Goal: Obtain resource: Obtain resource

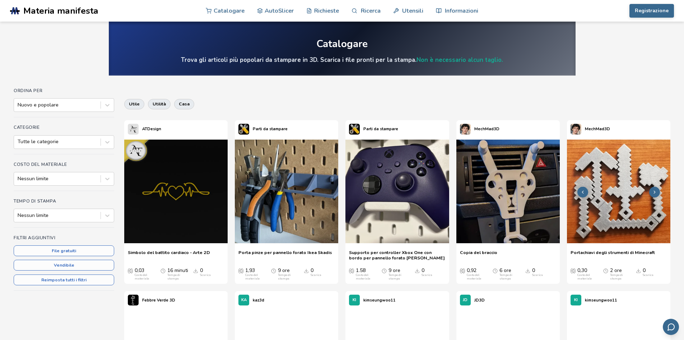
click at [608, 216] on img at bounding box center [618, 190] width 103 height 103
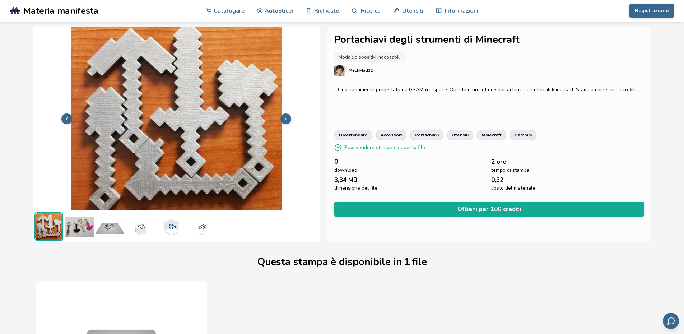
click at [72, 229] on img at bounding box center [79, 226] width 29 height 29
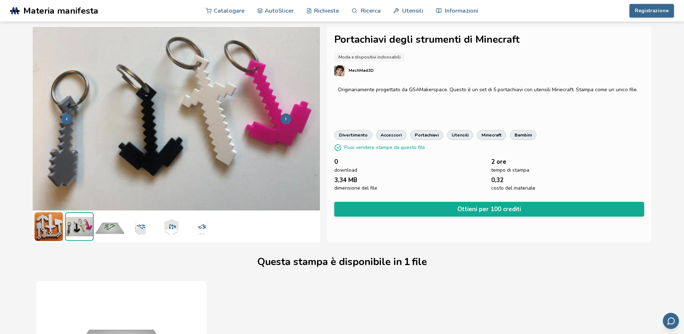
click at [287, 118] on icon at bounding box center [285, 118] width 5 height 5
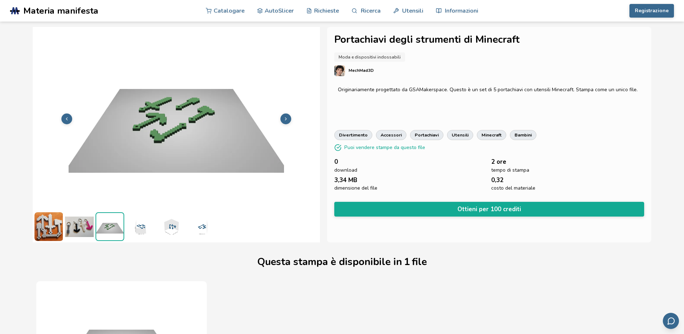
click at [287, 118] on icon at bounding box center [285, 118] width 5 height 5
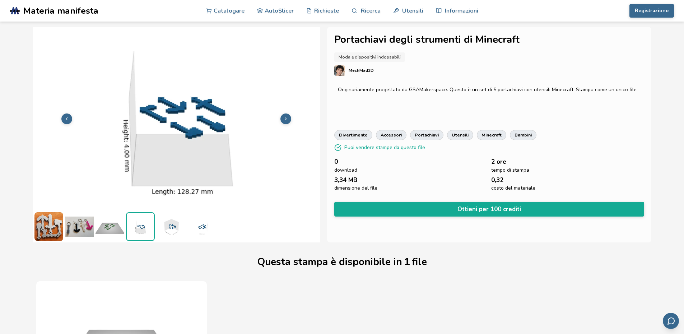
click at [287, 118] on icon at bounding box center [285, 118] width 5 height 5
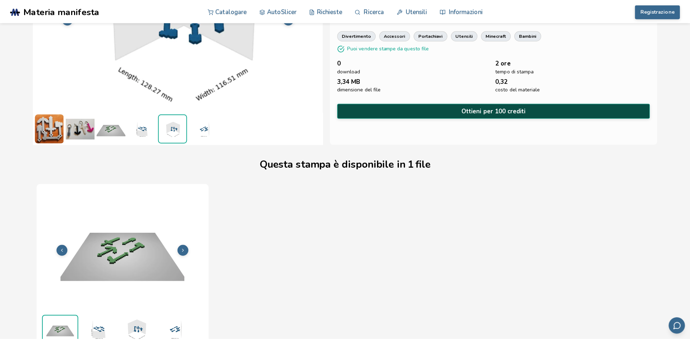
scroll to position [108, 0]
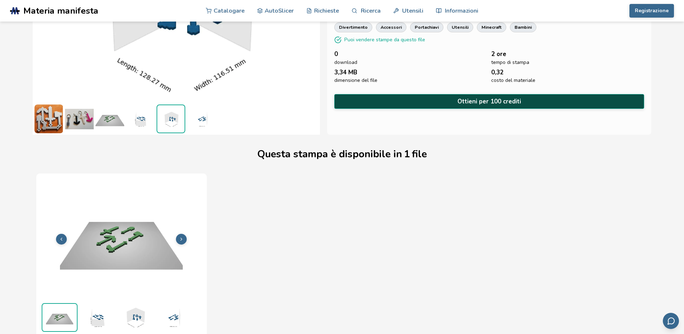
click at [435, 103] on button "Ottieni per 100 crediti" at bounding box center [489, 101] width 310 height 15
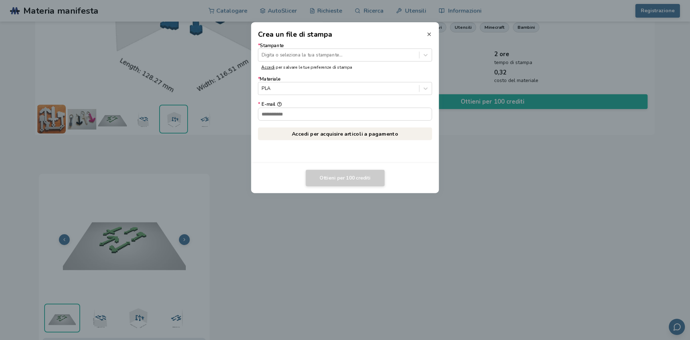
click at [429, 35] on icon at bounding box center [429, 34] width 6 height 6
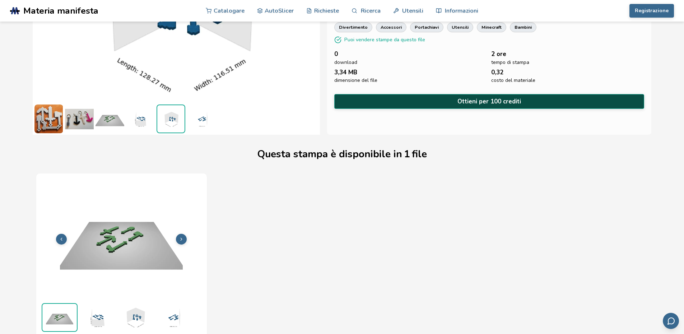
click at [422, 103] on button "Ottieni per 100 crediti" at bounding box center [489, 101] width 310 height 15
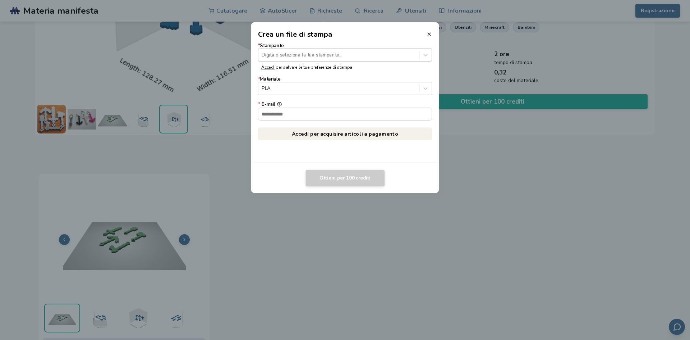
click at [295, 55] on div at bounding box center [339, 54] width 154 height 7
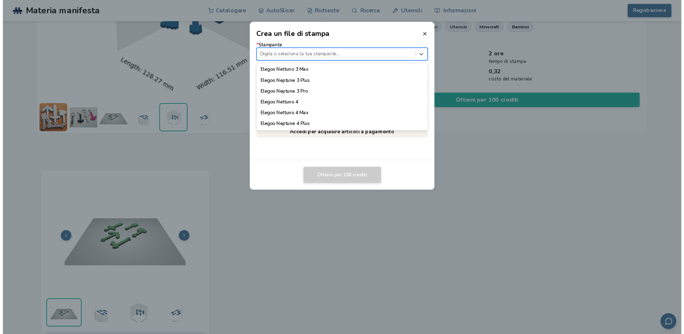
scroll to position [310, 0]
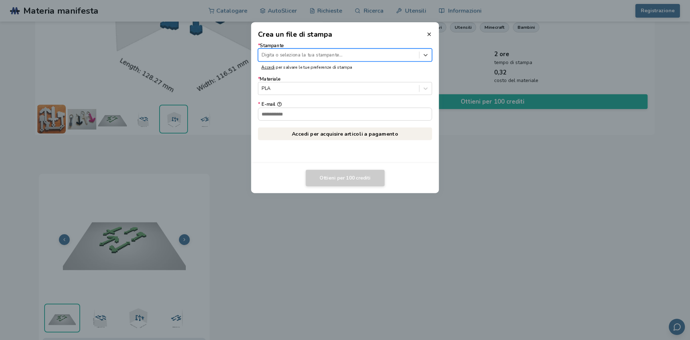
click at [316, 55] on div at bounding box center [339, 54] width 154 height 7
type input "****"
click at [301, 44] on label "* Stampante Type or select your printer..." at bounding box center [345, 52] width 174 height 18
click at [429, 34] on line at bounding box center [429, 34] width 3 height 3
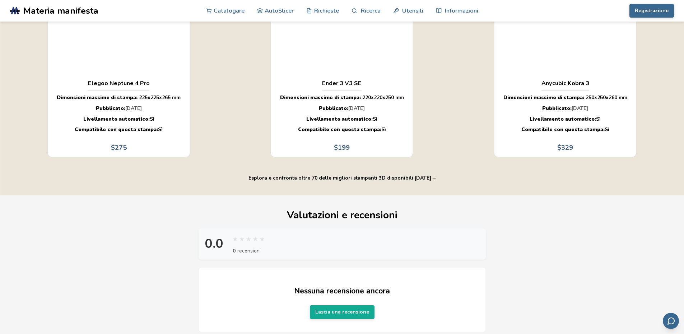
scroll to position [281, 0]
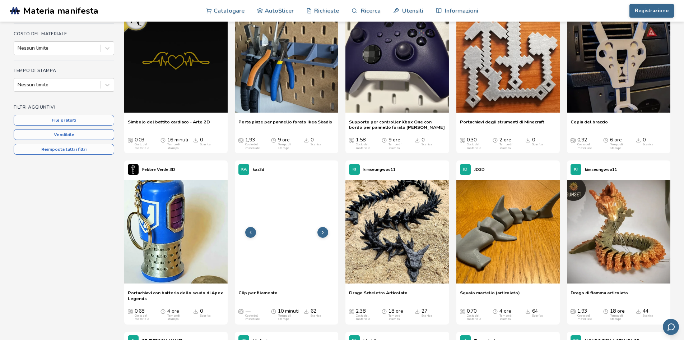
scroll to position [144, 0]
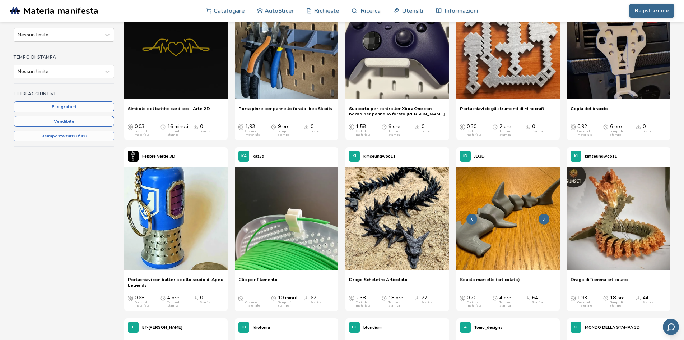
click at [494, 244] on img at bounding box center [508, 217] width 103 height 103
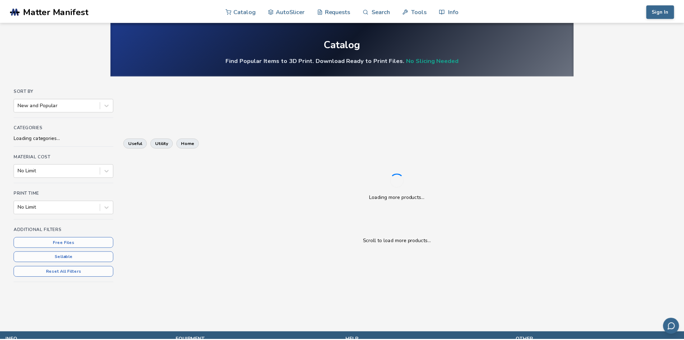
scroll to position [91, 0]
